Goal: Book appointment/travel/reservation

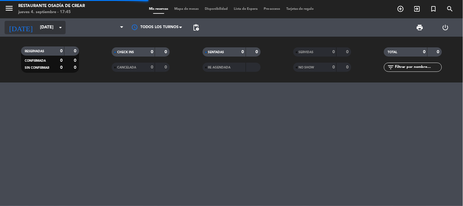
click at [37, 27] on input "[DATE]" at bounding box center [66, 27] width 58 height 11
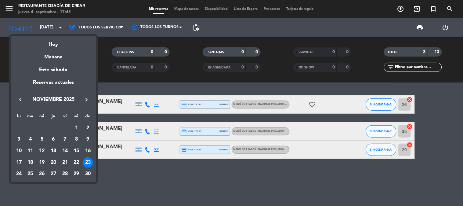
click at [83, 98] on icon "keyboard_arrow_right" at bounding box center [86, 99] width 7 height 7
click at [10, 99] on div at bounding box center [231, 103] width 463 height 206
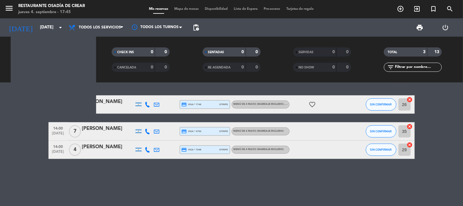
click at [14, 100] on bookings-row "13:00 [DATE] 2 [PERSON_NAME] credit_card visa * 7746 stripe MENÚ DE 4 PASOS (Ma…" at bounding box center [231, 126] width 463 height 63
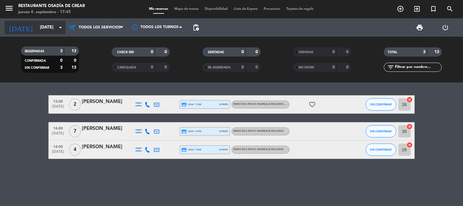
click at [40, 25] on input "[DATE]" at bounding box center [66, 27] width 58 height 11
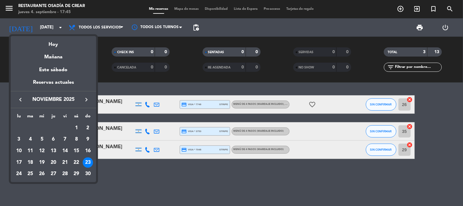
click at [20, 97] on icon "keyboard_arrow_left" at bounding box center [20, 99] width 7 height 7
click at [86, 98] on icon "keyboard_arrow_right" at bounding box center [86, 99] width 7 height 7
click at [20, 152] on div "6" at bounding box center [19, 151] width 10 height 10
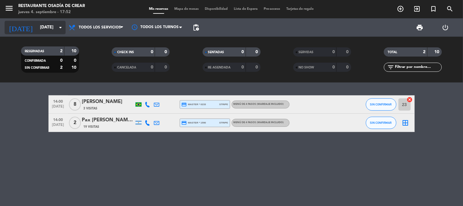
click at [37, 25] on input "[DATE]" at bounding box center [66, 27] width 58 height 11
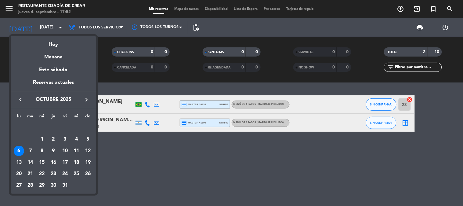
click at [17, 99] on icon "keyboard_arrow_left" at bounding box center [20, 99] width 7 height 7
click at [74, 136] on div "6" at bounding box center [76, 139] width 10 height 10
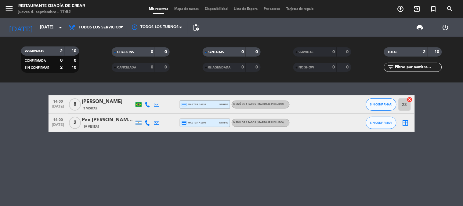
type input "[DATE]"
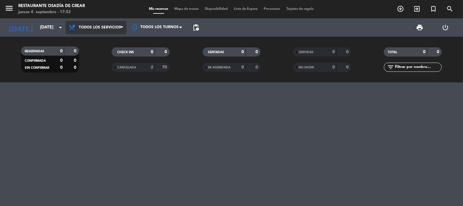
click at [84, 29] on span "Todos los servicios" at bounding box center [100, 27] width 42 height 4
click at [88, 44] on div "menu Restaurante Osadía de Crear [DATE] 4. septiembre - 17:52 Mis reservas Mapa…" at bounding box center [231, 41] width 463 height 82
click at [94, 27] on span "Todos los servicios" at bounding box center [100, 27] width 42 height 4
click at [109, 42] on div "menu Restaurante Osadía de Crear [DATE] 4. septiembre - 17:52 Mis reservas Mapa…" at bounding box center [231, 41] width 463 height 82
